Goal: Information Seeking & Learning: Learn about a topic

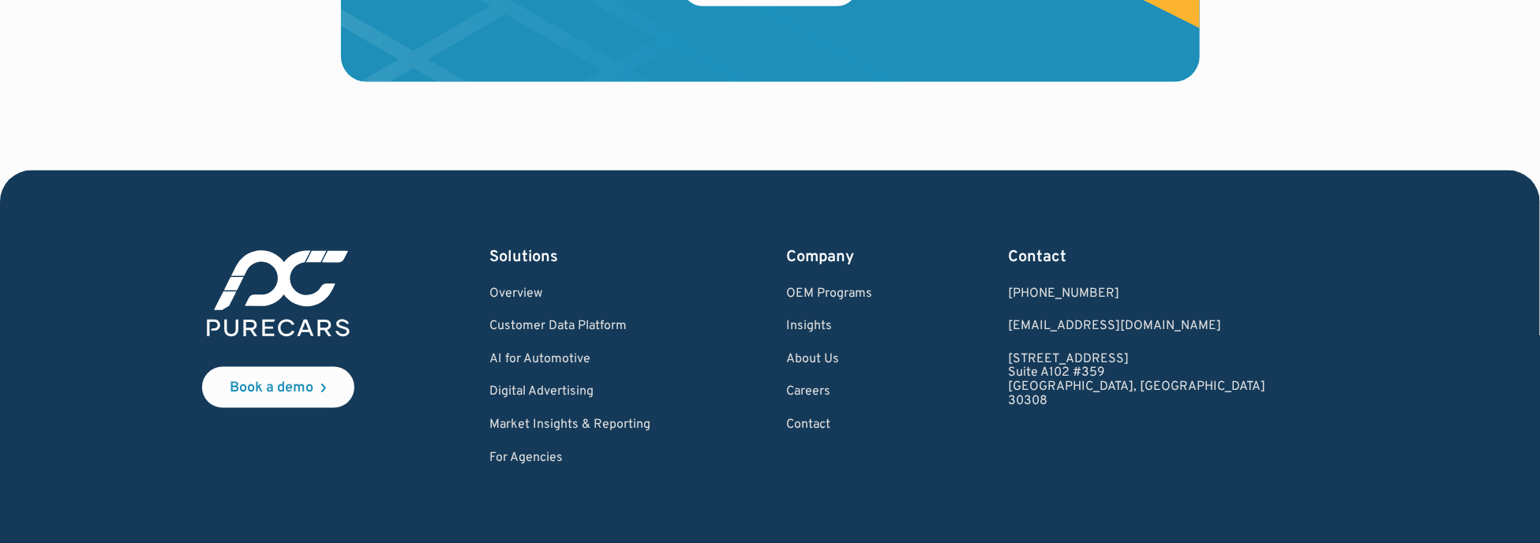
scroll to position [4972, 0]
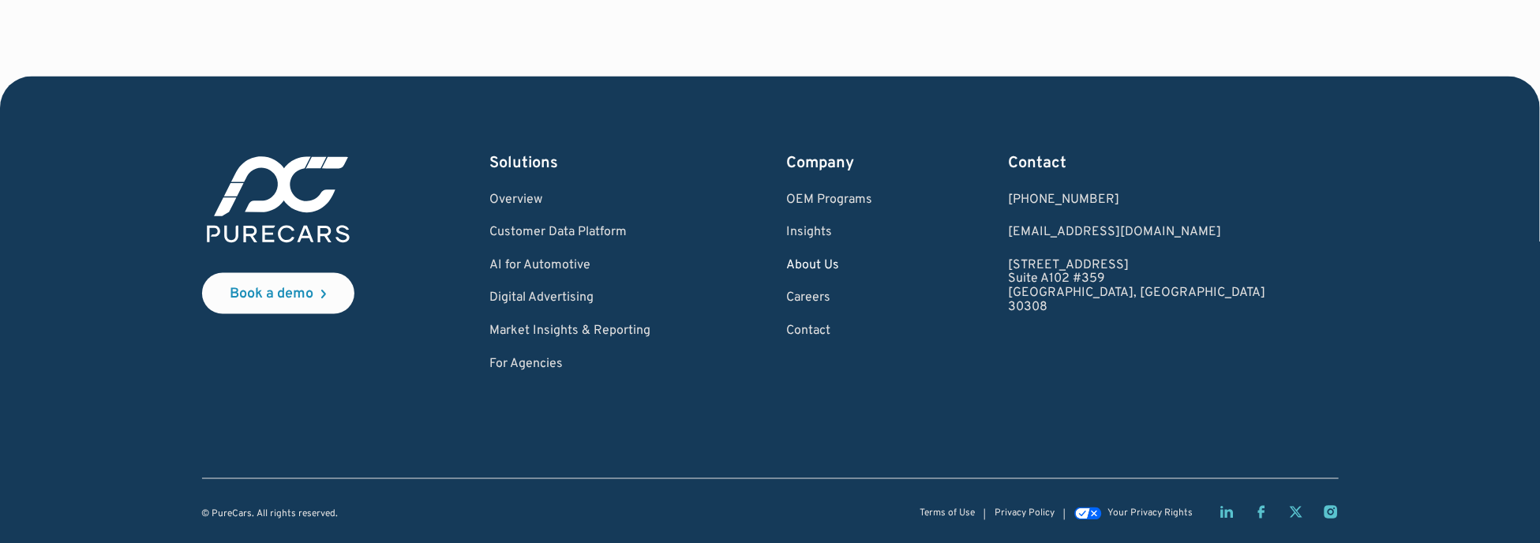
click at [873, 266] on link "About Us" at bounding box center [830, 266] width 86 height 14
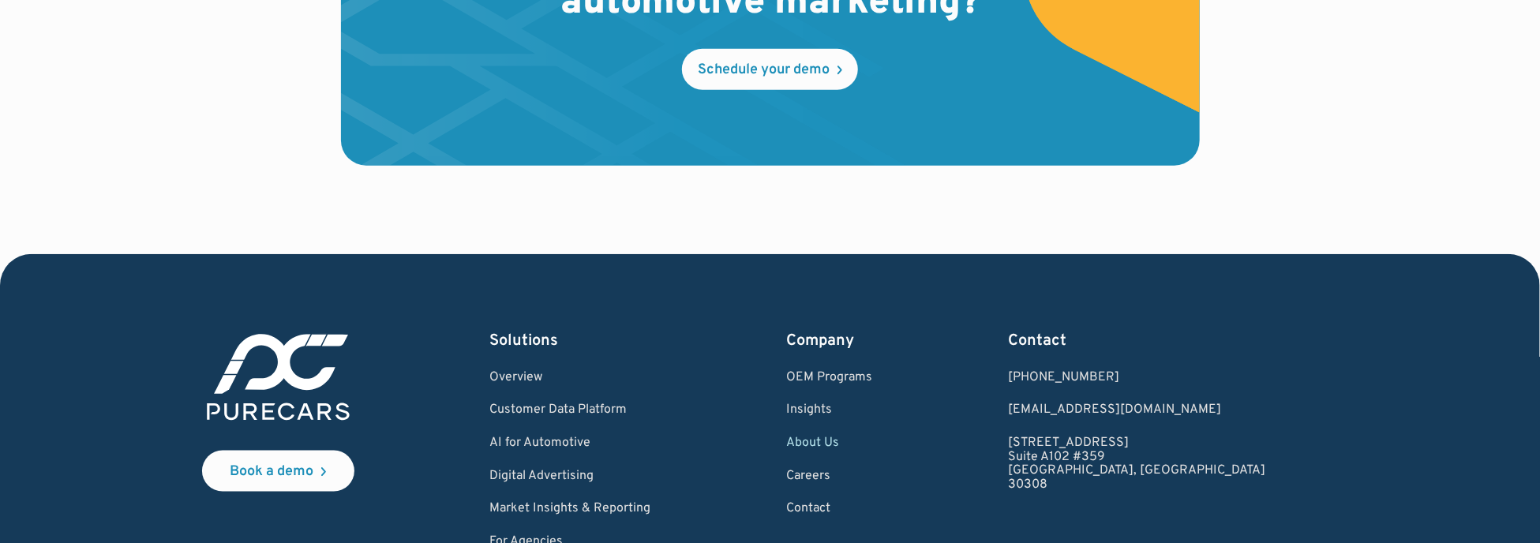
scroll to position [4836, 0]
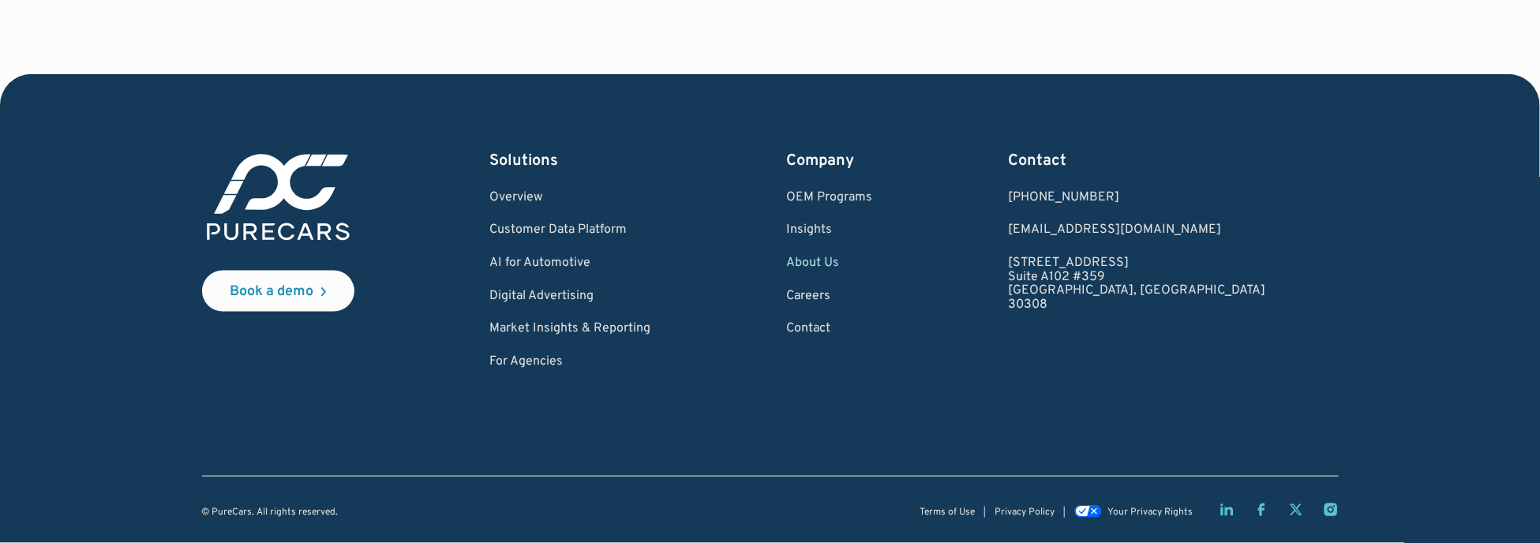
click at [1228, 512] on icon "LinkedIn page" at bounding box center [1227, 510] width 16 height 16
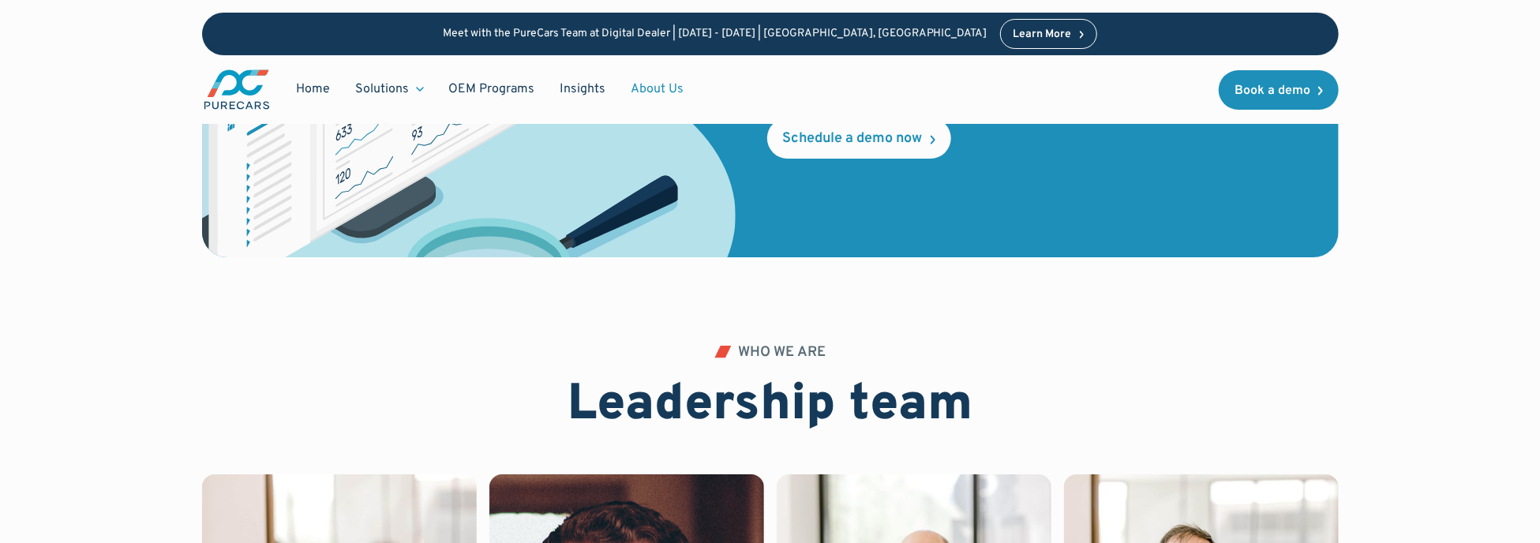
scroll to position [3100, 0]
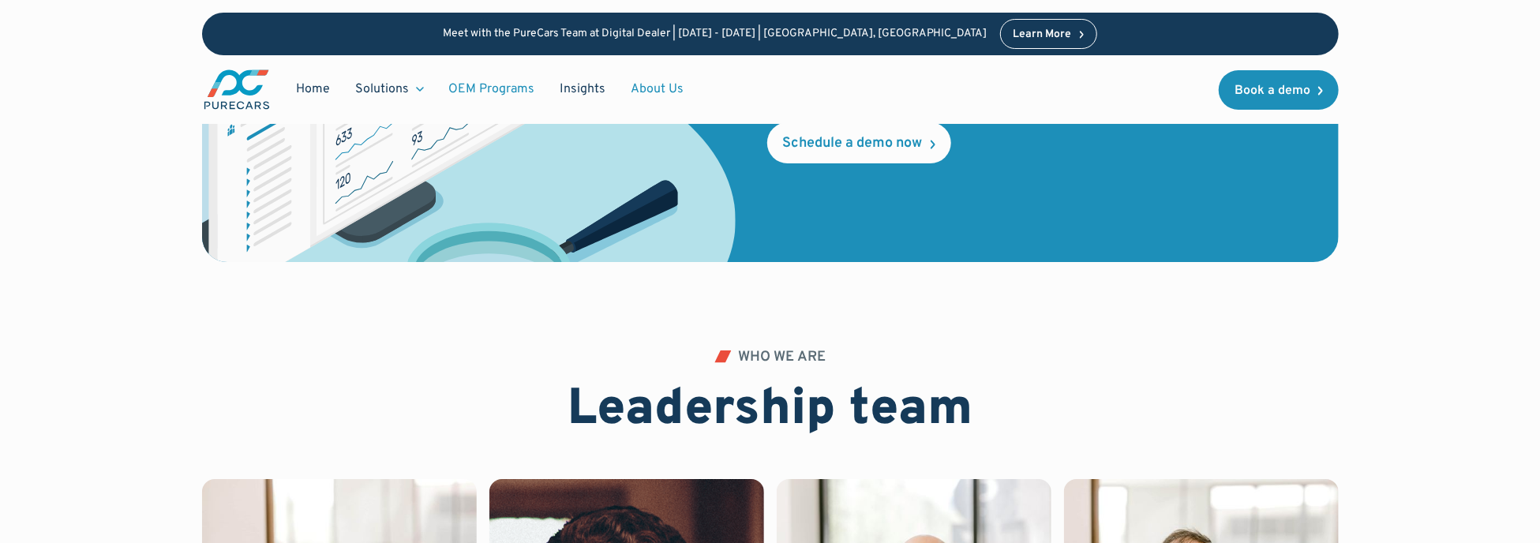
click at [500, 87] on link "OEM Programs" at bounding box center [491, 89] width 111 height 30
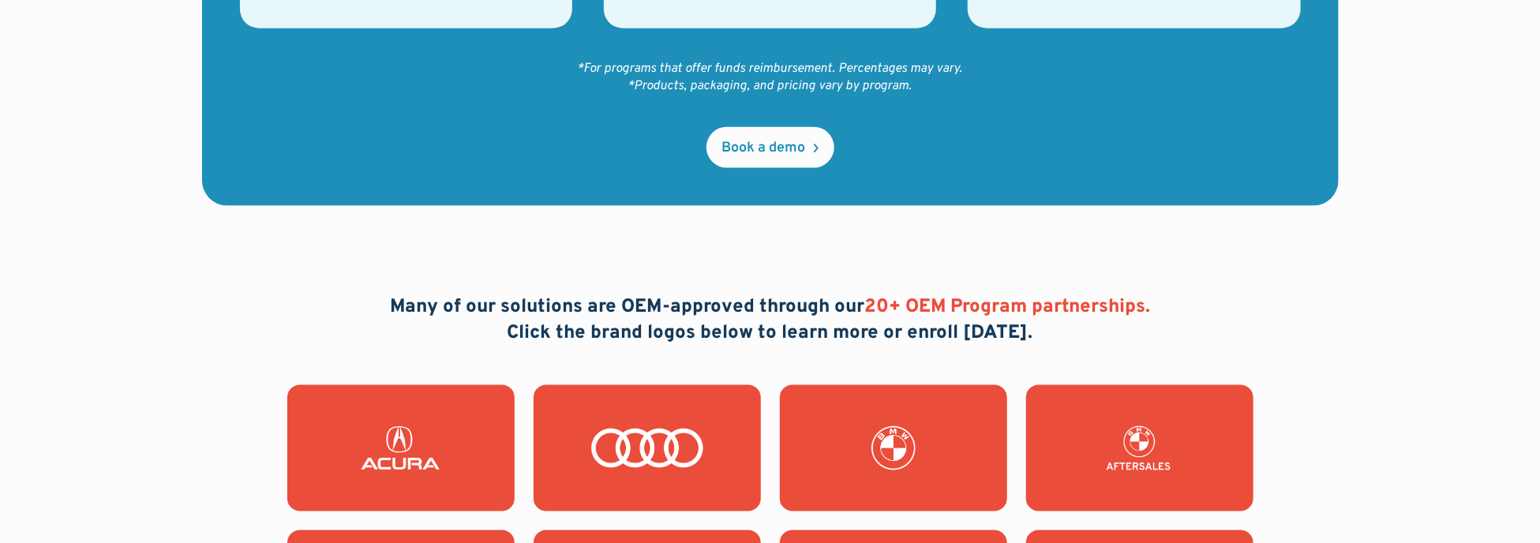
scroll to position [1342, 0]
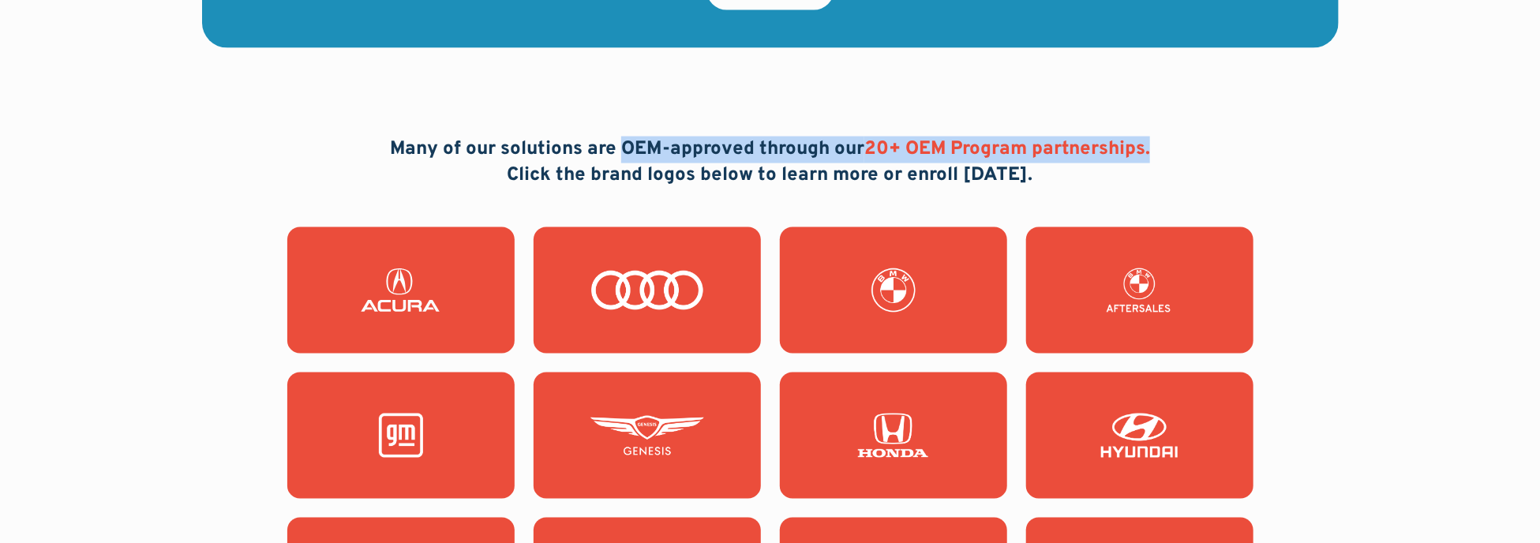
drag, startPoint x: 620, startPoint y: 148, endPoint x: 1173, endPoint y: 146, distance: 553.3
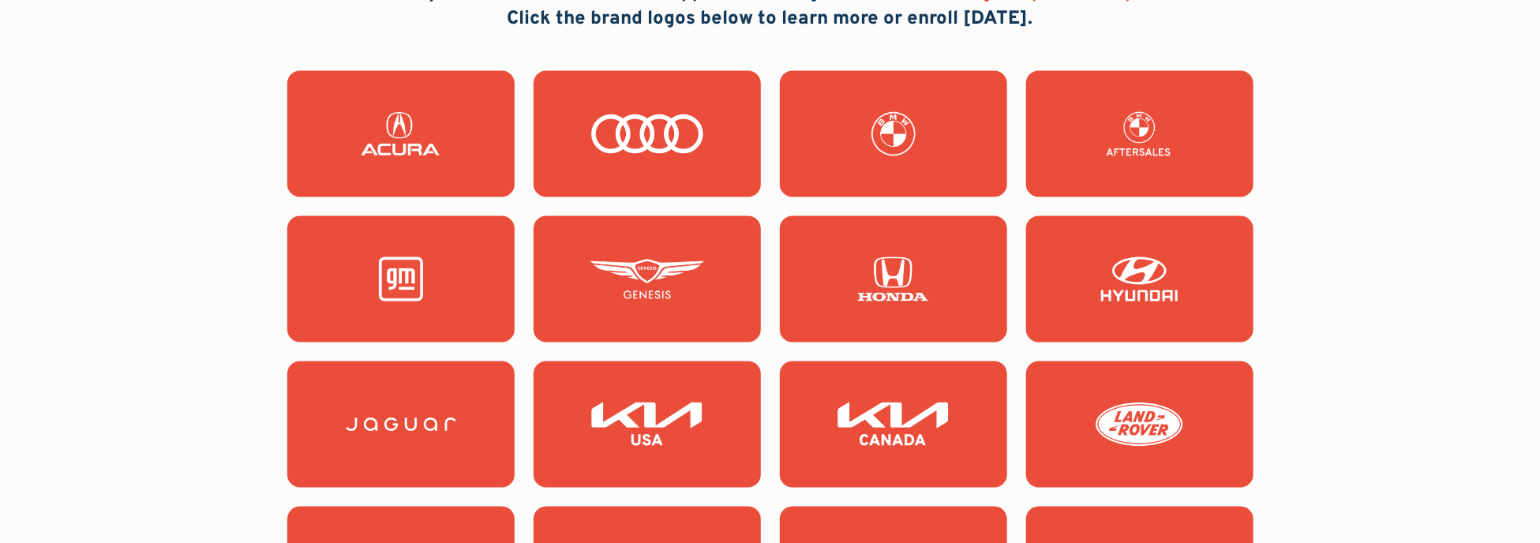
scroll to position [1500, 0]
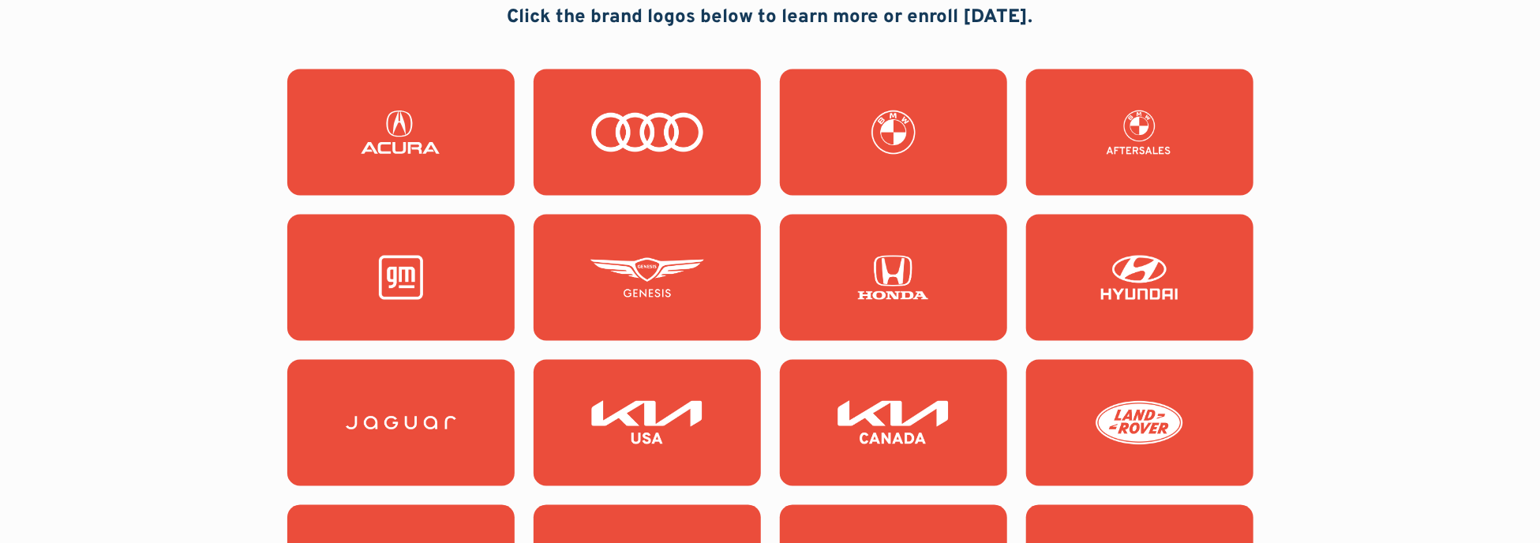
click at [912, 148] on img at bounding box center [894, 132] width 114 height 44
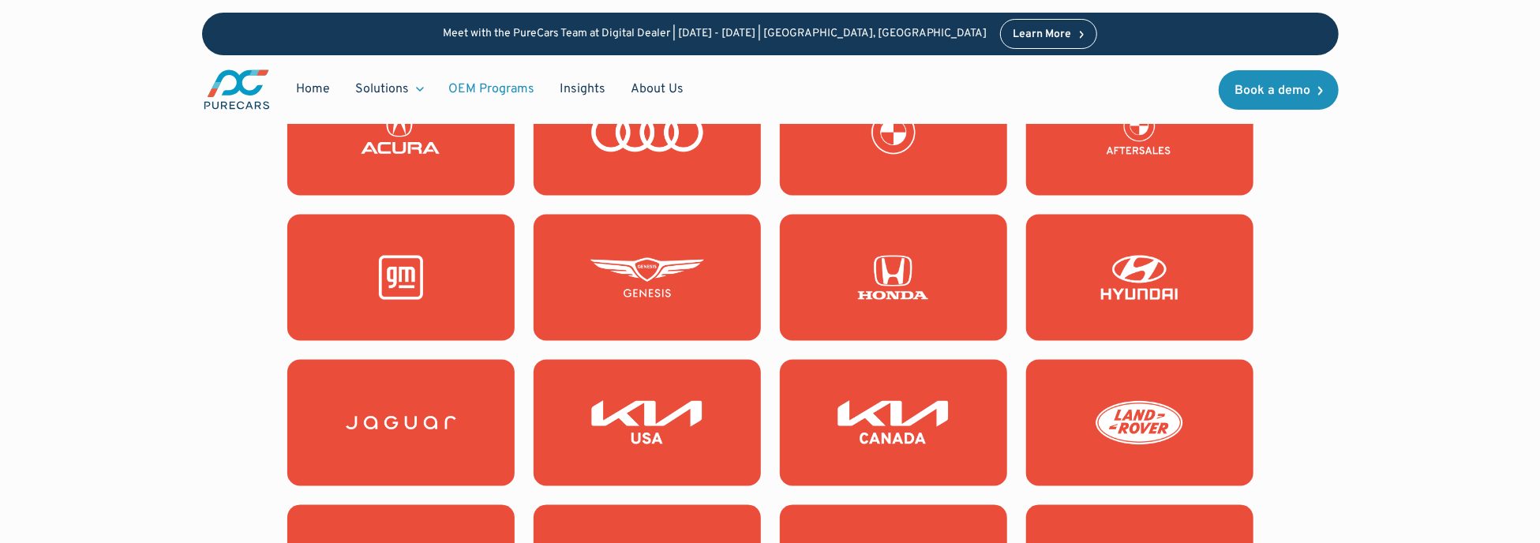
click at [399, 159] on link at bounding box center [400, 132] width 227 height 126
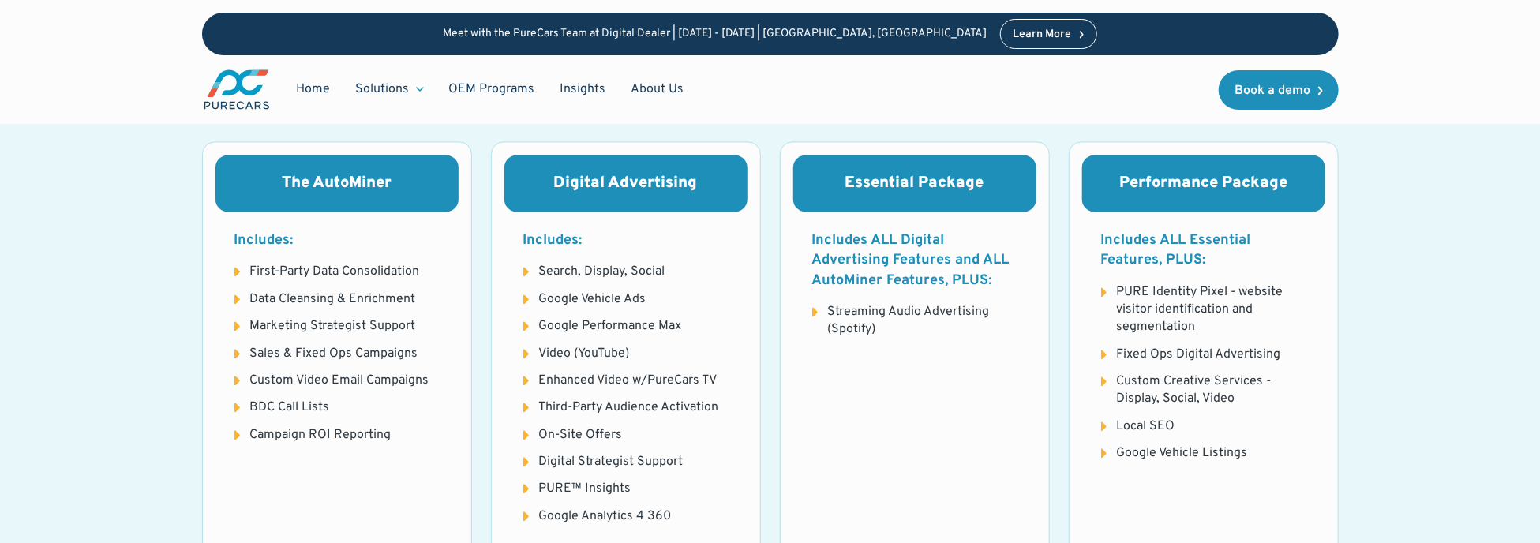
scroll to position [1973, 0]
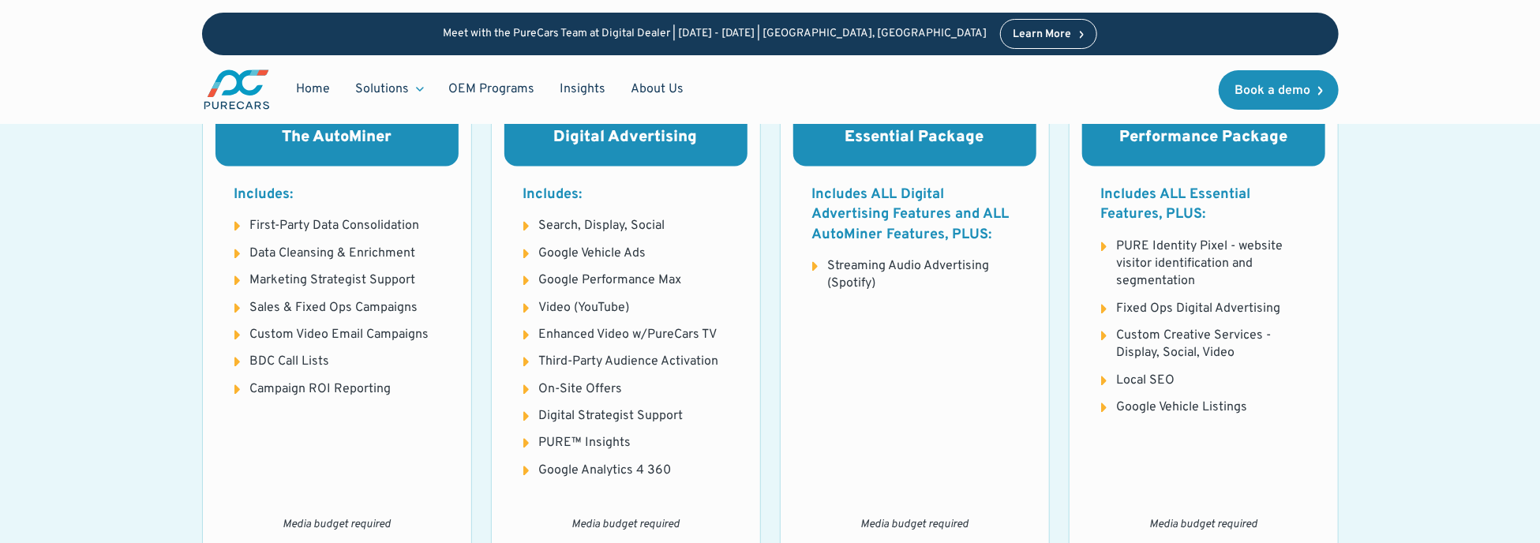
click at [525, 223] on li "Search, Display, Social" at bounding box center [625, 225] width 205 height 17
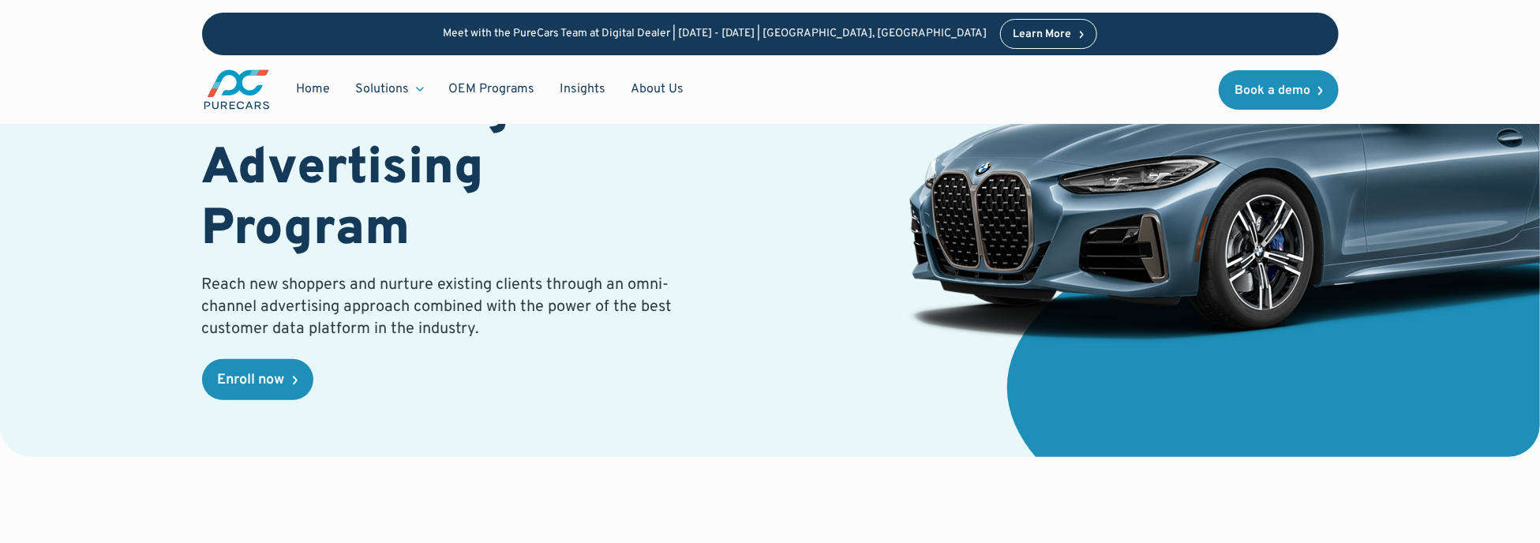
scroll to position [0, 0]
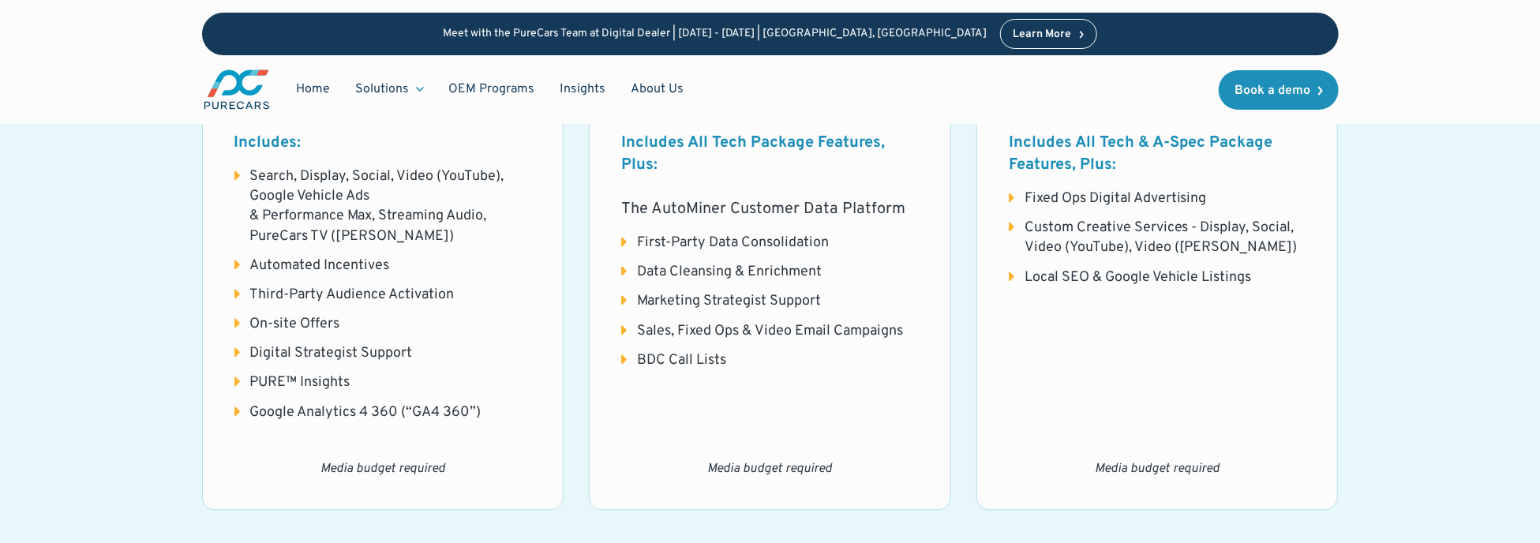
scroll to position [1894, 0]
